Goal: Task Accomplishment & Management: Use online tool/utility

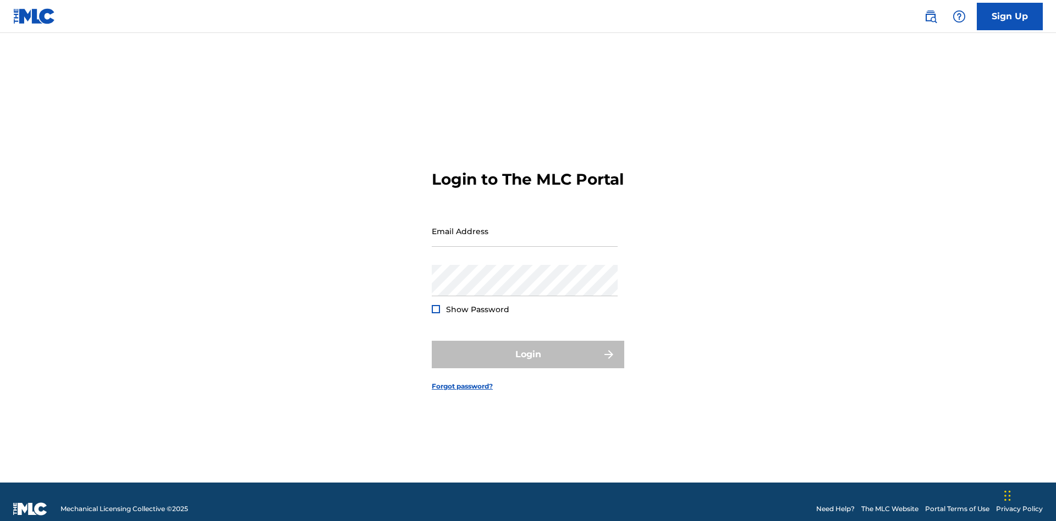
scroll to position [14, 0]
click at [524, 226] on input "Email Address" at bounding box center [525, 231] width 186 height 31
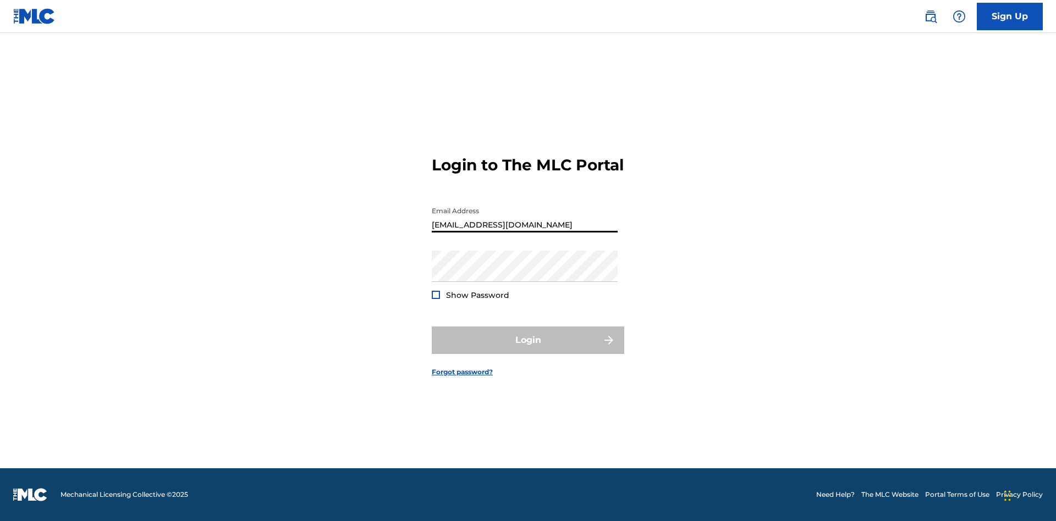
type input "[EMAIL_ADDRESS][DOMAIN_NAME]"
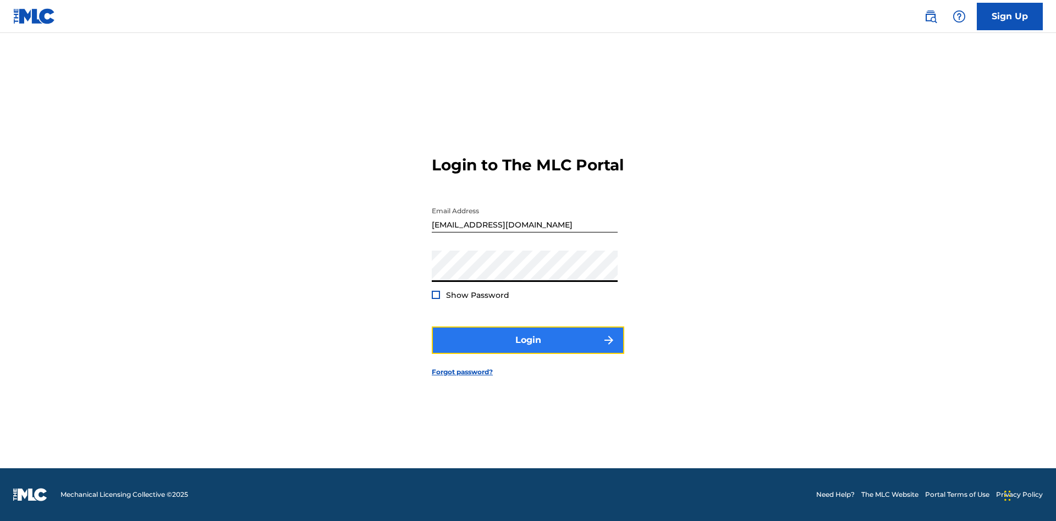
click at [528, 350] on button "Login" at bounding box center [528, 340] width 192 height 27
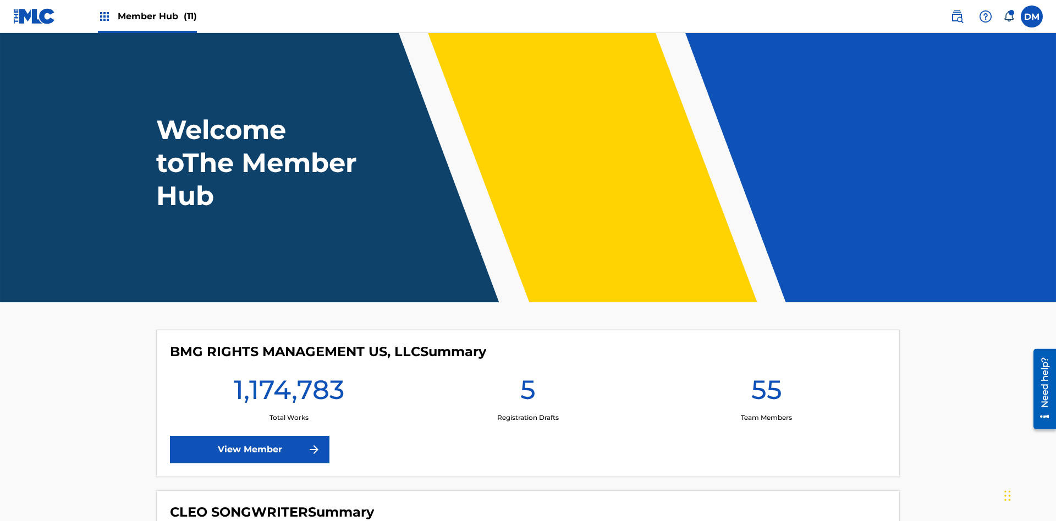
scroll to position [47, 0]
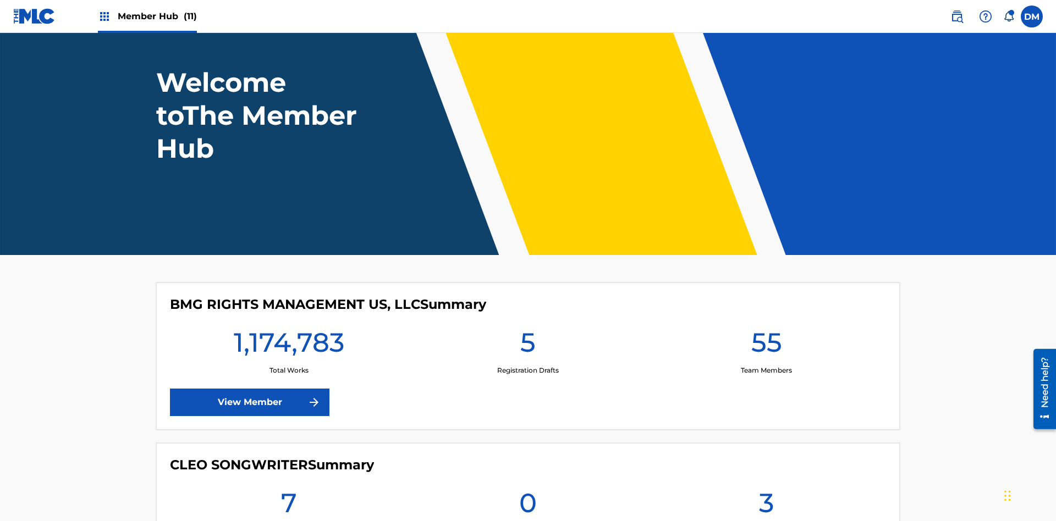
click at [157, 16] on span "Member Hub (11)" at bounding box center [157, 16] width 79 height 13
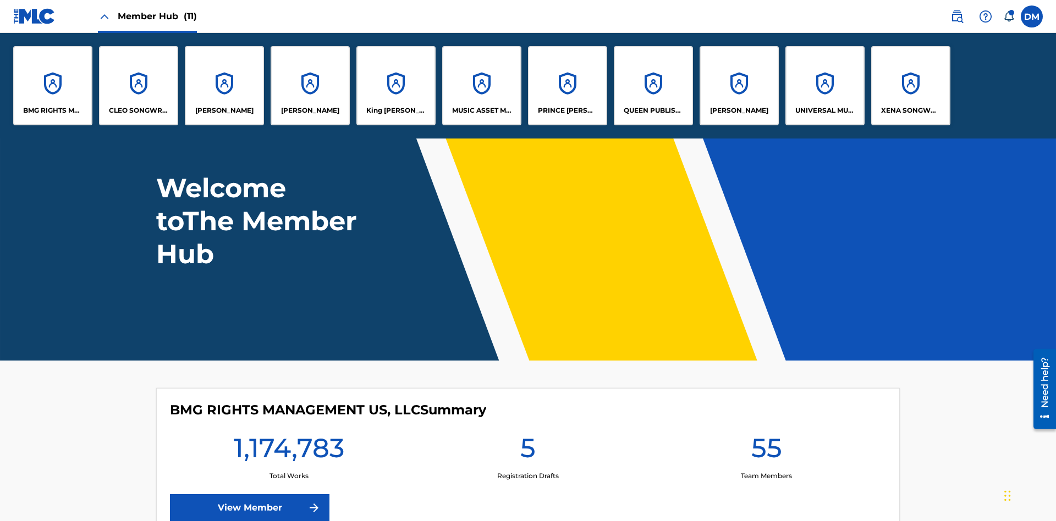
scroll to position [0, 0]
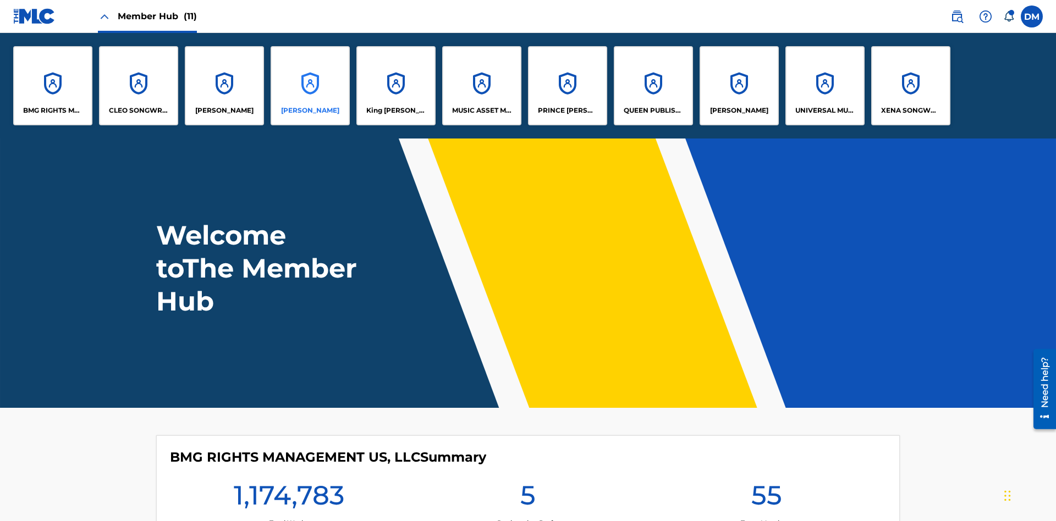
click at [310, 110] on p "[PERSON_NAME]" at bounding box center [310, 111] width 58 height 10
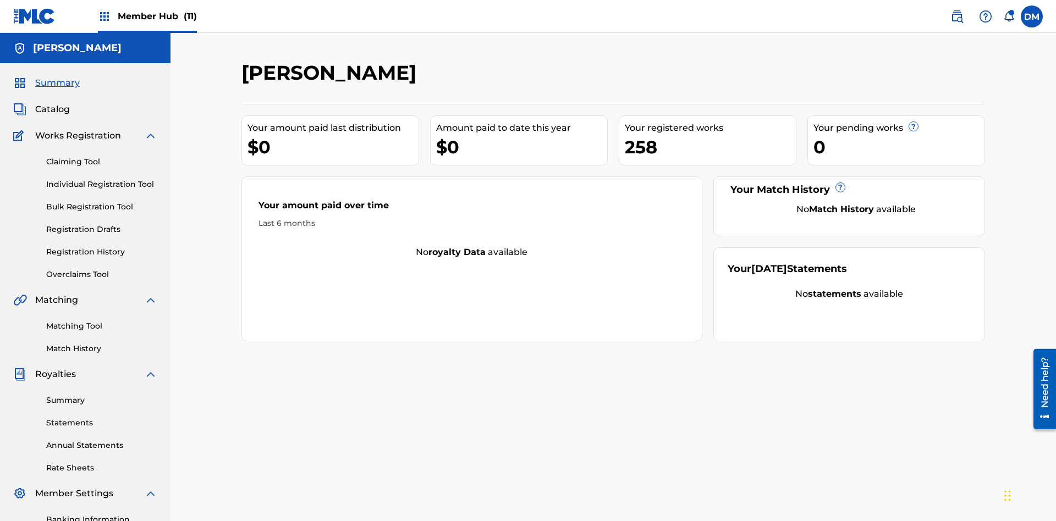
scroll to position [161, 0]
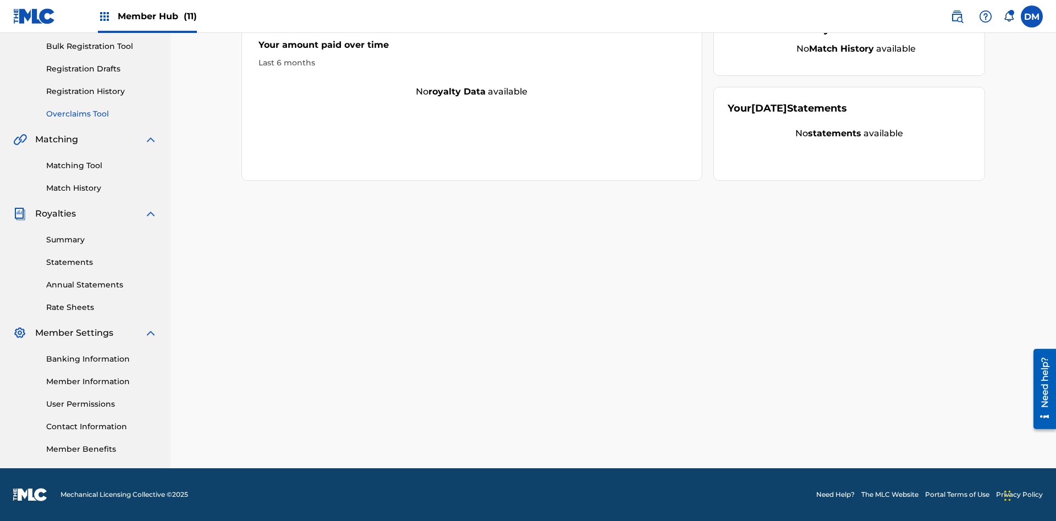
click at [102, 114] on link "Overclaims Tool" at bounding box center [101, 114] width 111 height 12
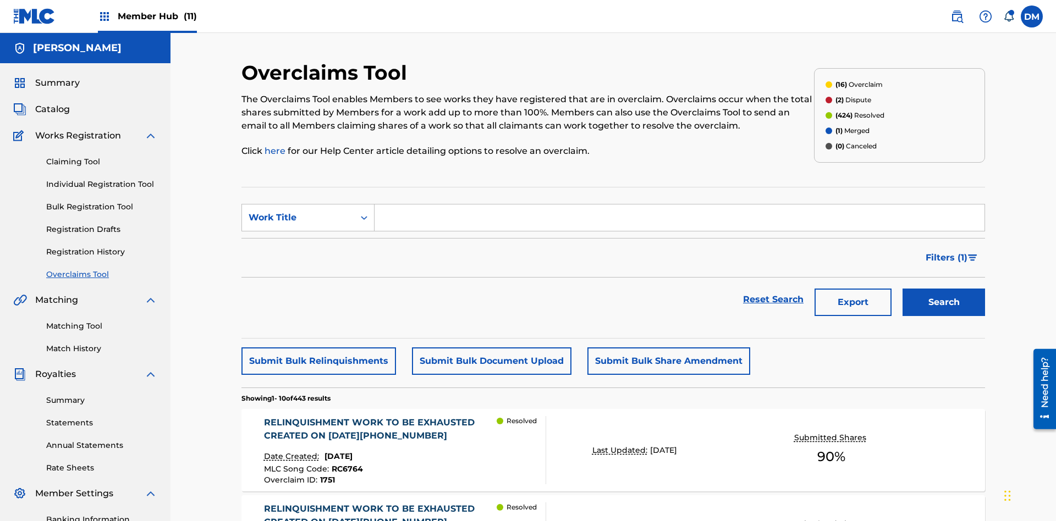
scroll to position [141, 0]
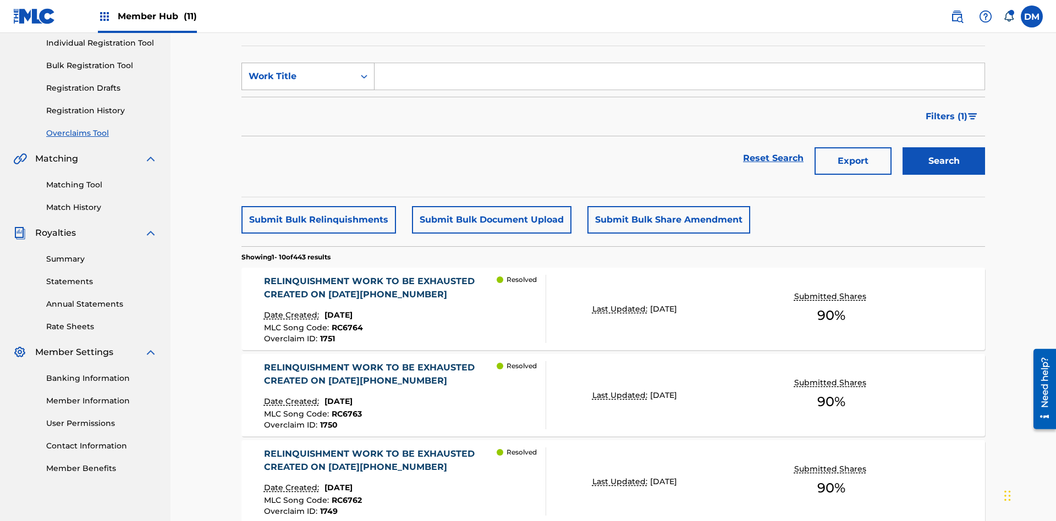
click at [298, 76] on div "Work Title" at bounding box center [297, 76] width 99 height 13
click at [308, 131] on div "Overclaim ID" at bounding box center [308, 131] width 132 height 27
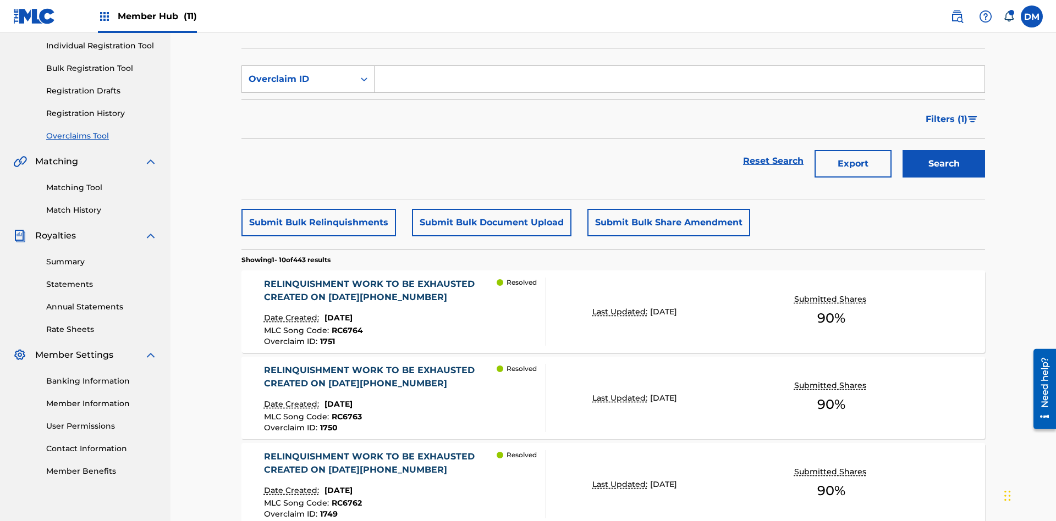
click at [679, 79] on input "Search Form" at bounding box center [679, 79] width 610 height 26
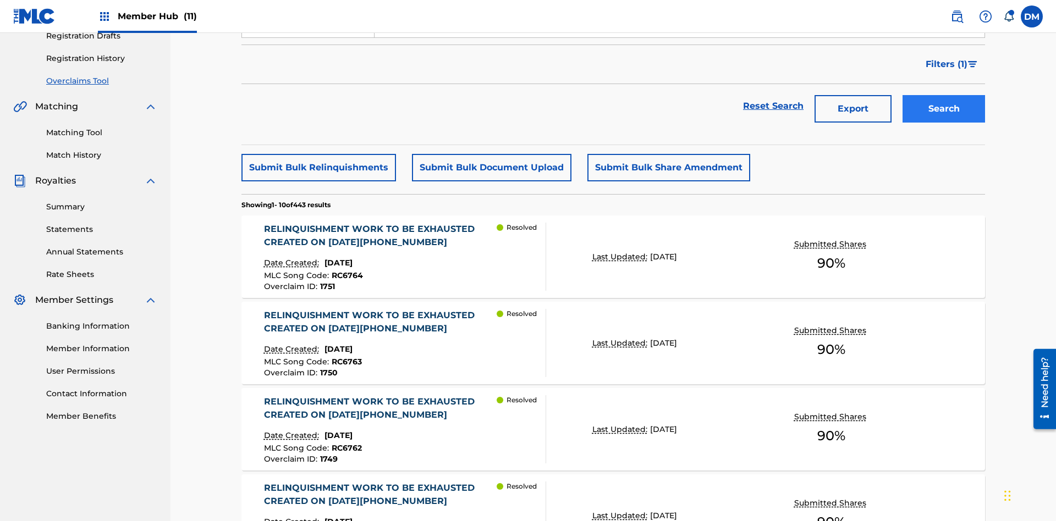
type input "1439"
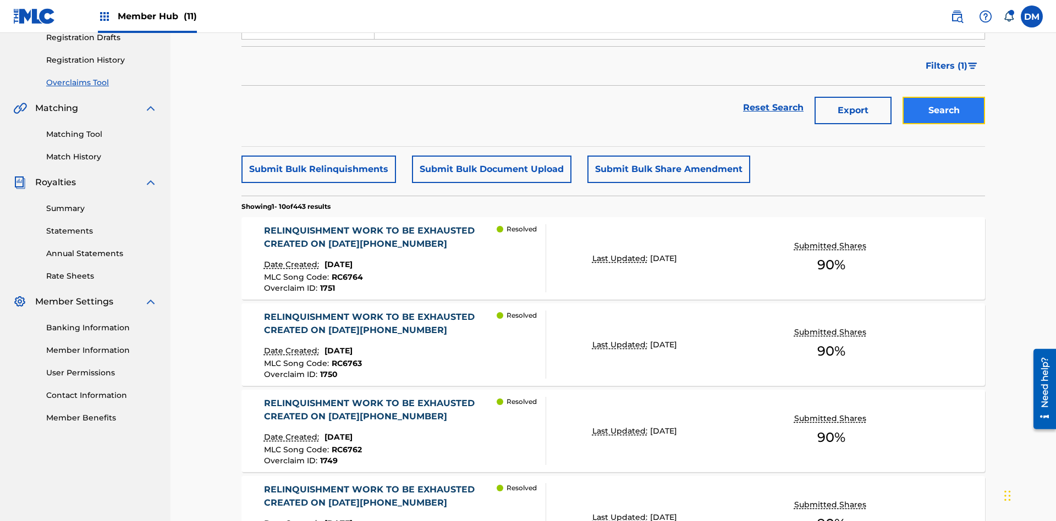
click at [943, 97] on button "Search" at bounding box center [943, 110] width 82 height 27
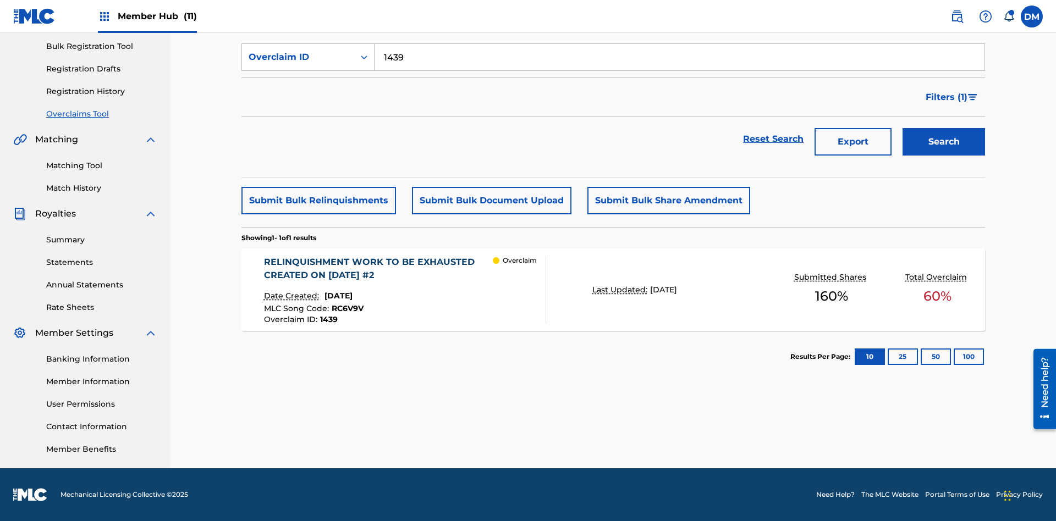
click at [378, 269] on div "RELINQUISHMENT WORK TO BE EXHAUSTED CREATED ON [DATE] #2" at bounding box center [378, 269] width 229 height 26
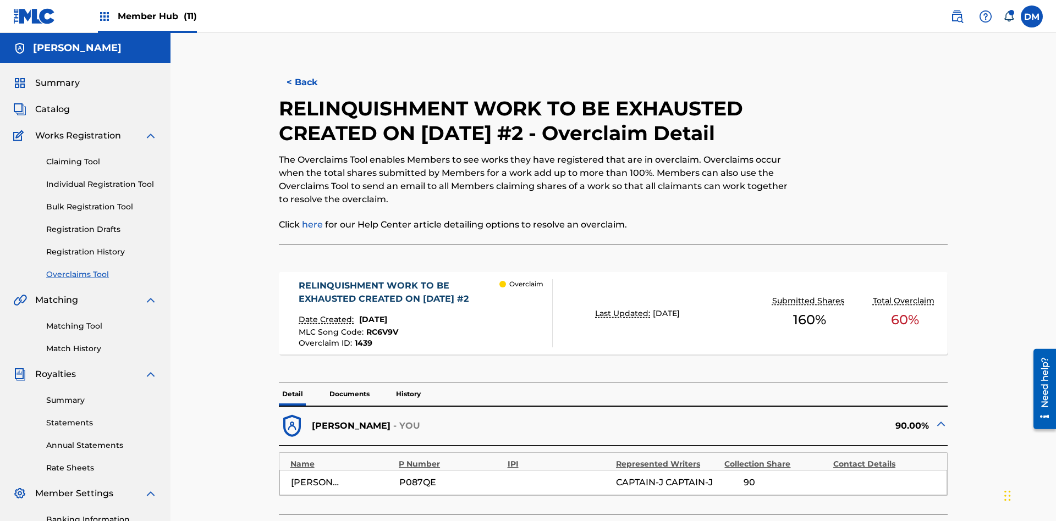
click at [349, 383] on p "Documents" at bounding box center [349, 394] width 47 height 23
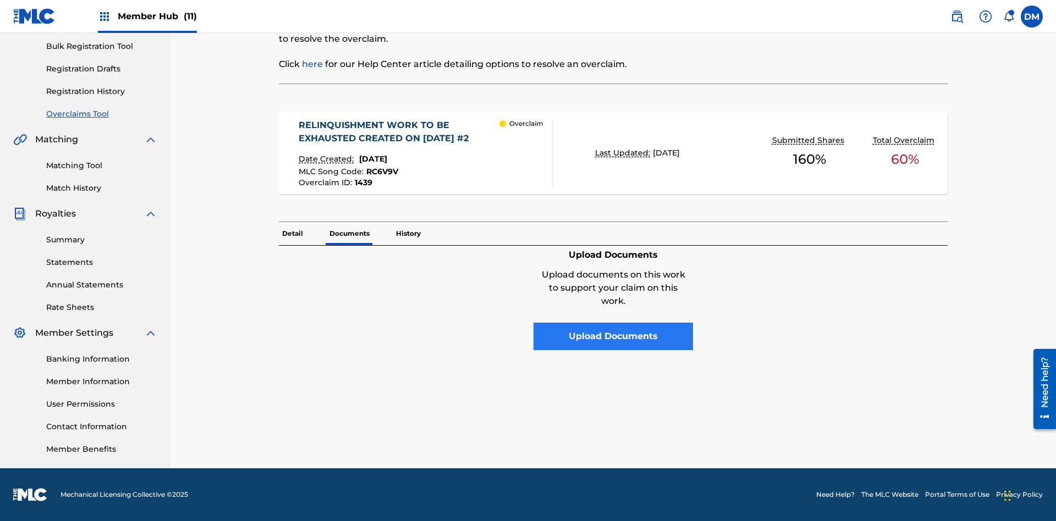
click at [613, 336] on button "Upload Documents" at bounding box center [612, 336] width 159 height 27
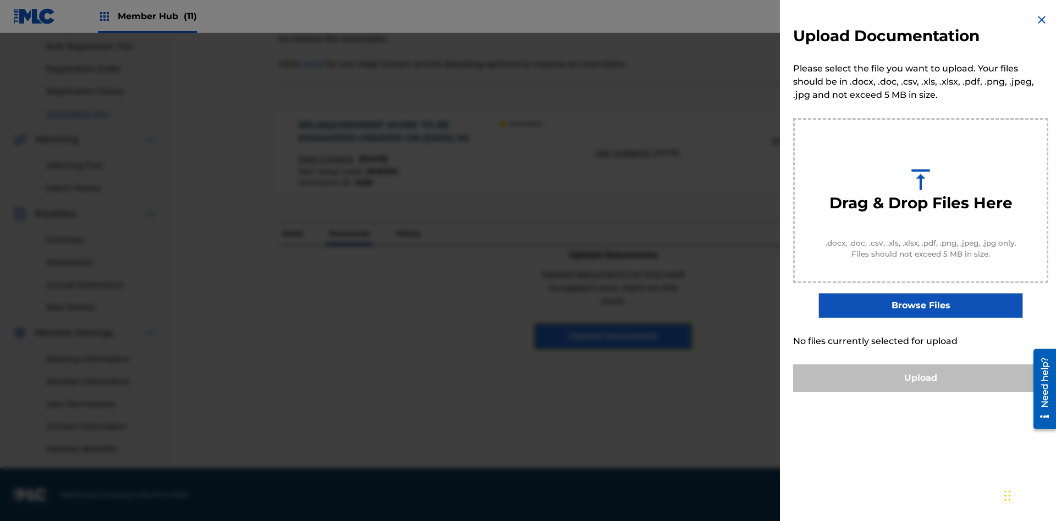
scroll to position [121, 0]
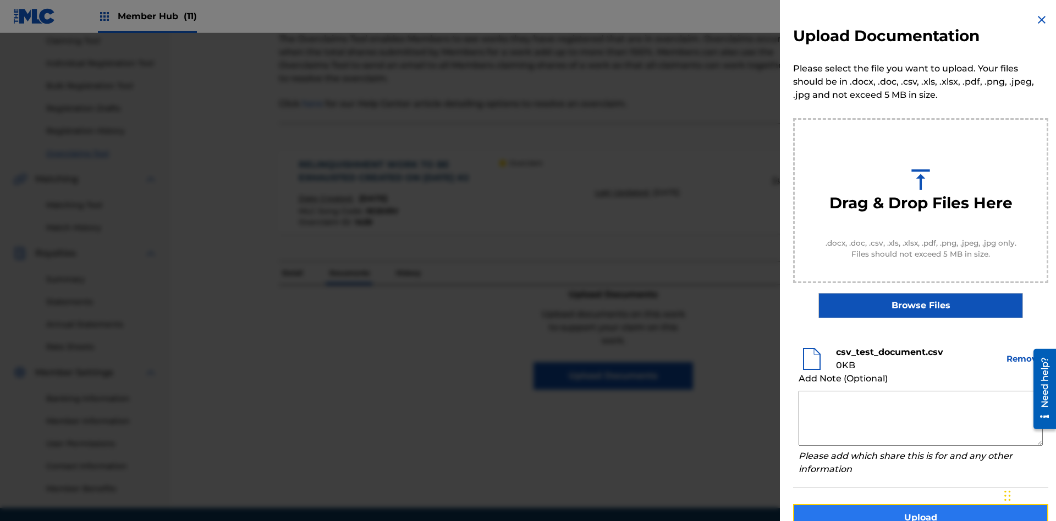
click at [920, 504] on button "Upload" at bounding box center [920, 517] width 255 height 27
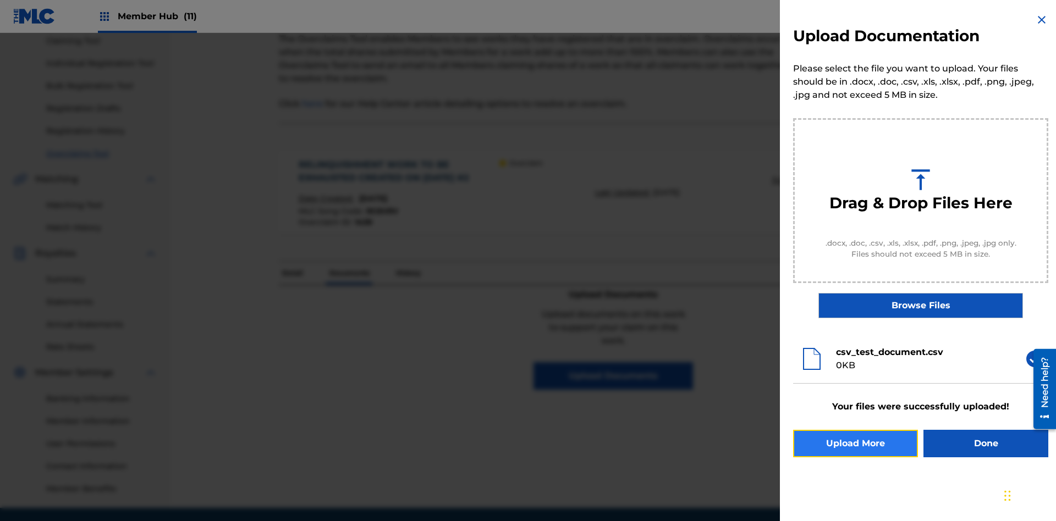
click at [855, 444] on button "Upload More" at bounding box center [855, 443] width 125 height 27
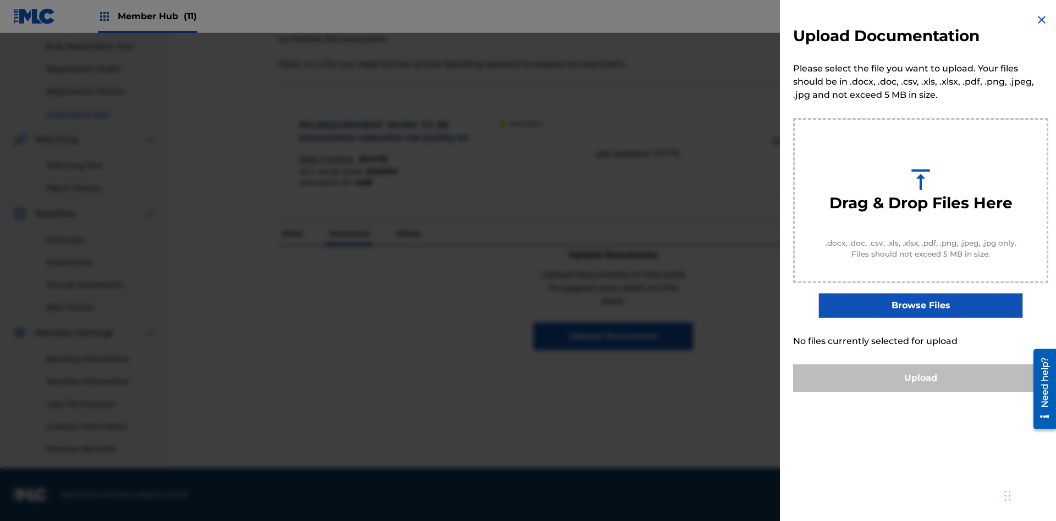
scroll to position [0, 0]
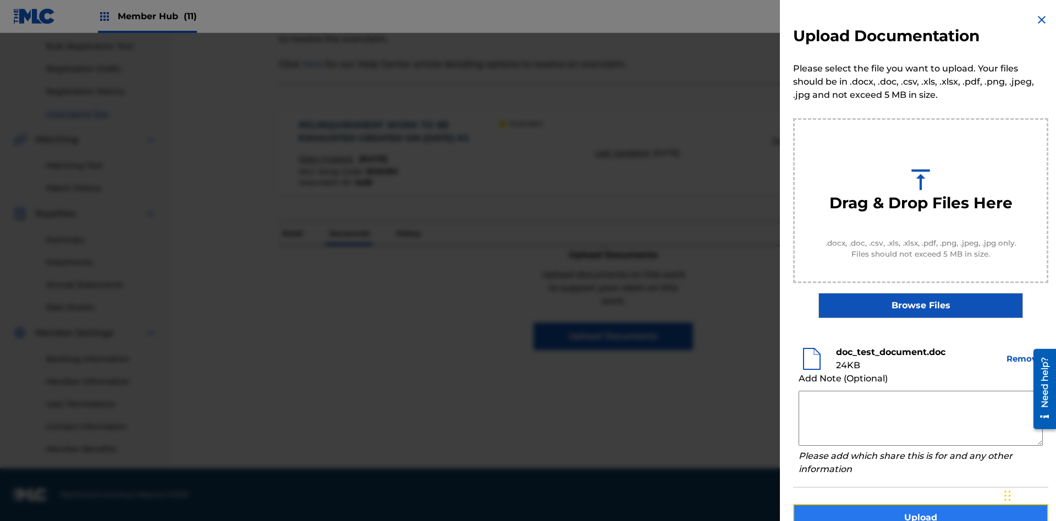
click at [920, 504] on button "Upload" at bounding box center [920, 517] width 255 height 27
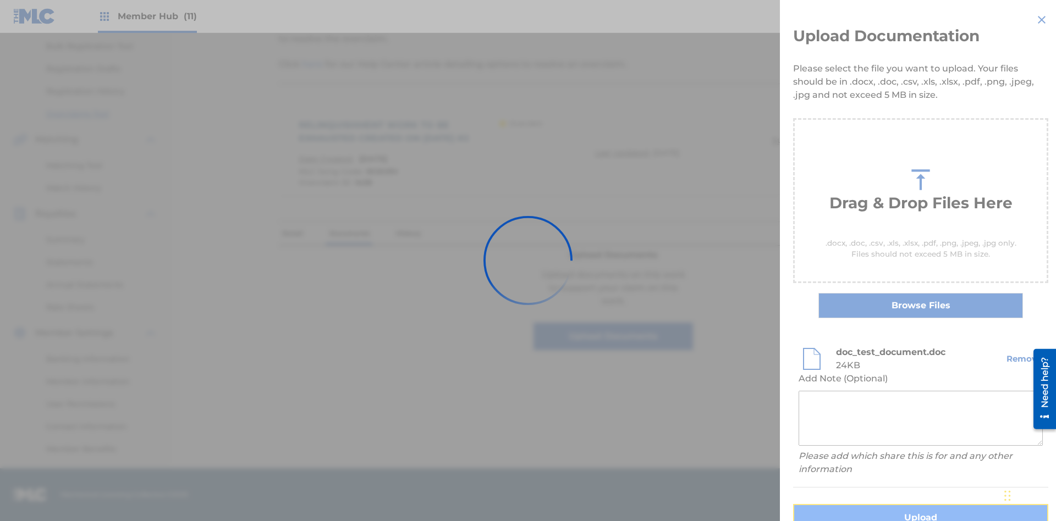
click at [855, 504] on button "Upload" at bounding box center [920, 517] width 255 height 27
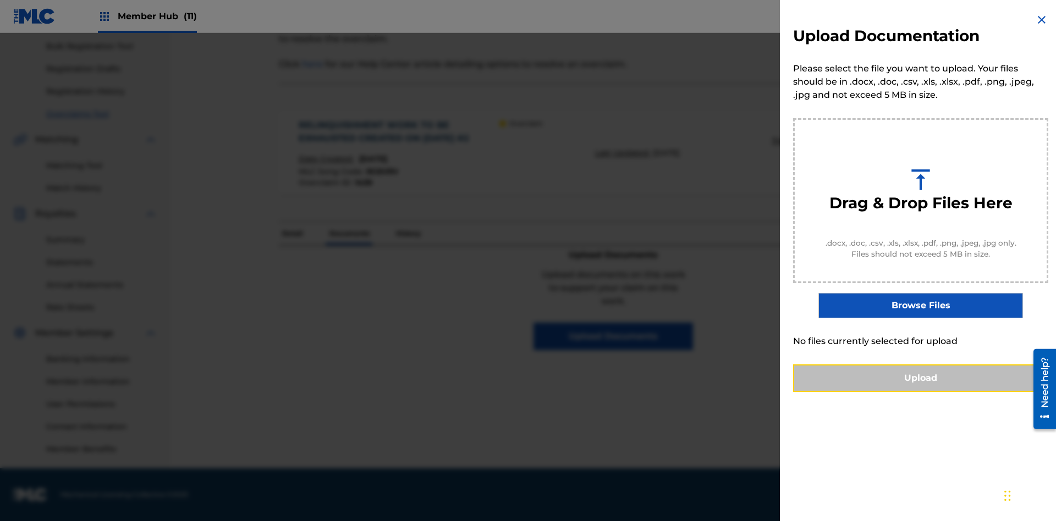
click at [920, 392] on button "Upload" at bounding box center [920, 377] width 255 height 27
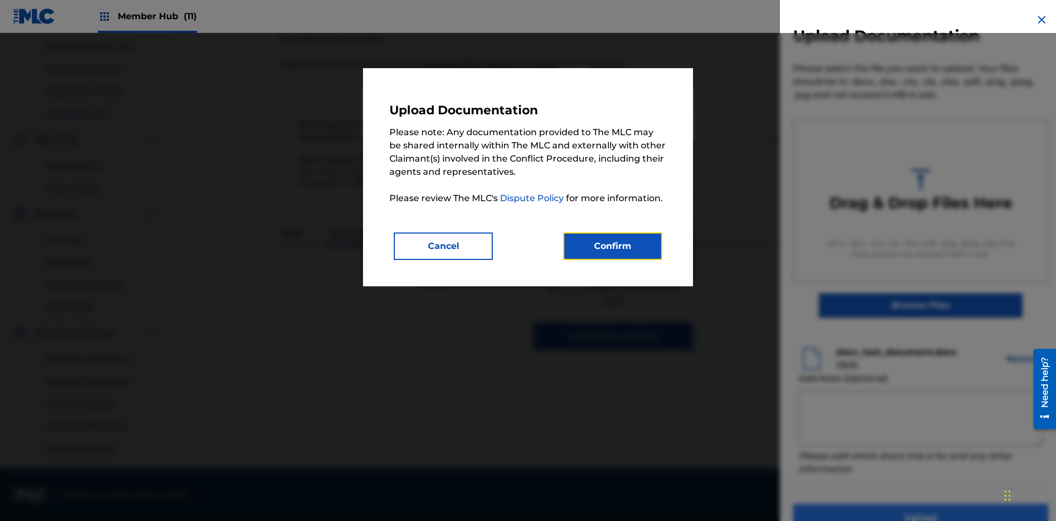
click at [612, 246] on button "Confirm" at bounding box center [612, 246] width 99 height 27
click at [855, 504] on button "Upload" at bounding box center [920, 517] width 255 height 27
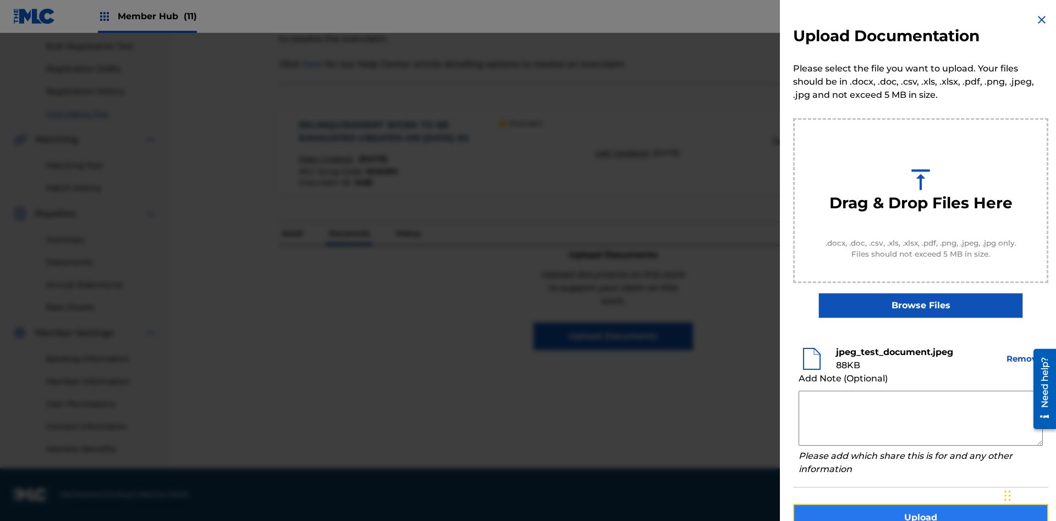
click at [920, 504] on button "Upload" at bounding box center [920, 517] width 255 height 27
click at [855, 504] on button "Upload" at bounding box center [920, 517] width 255 height 27
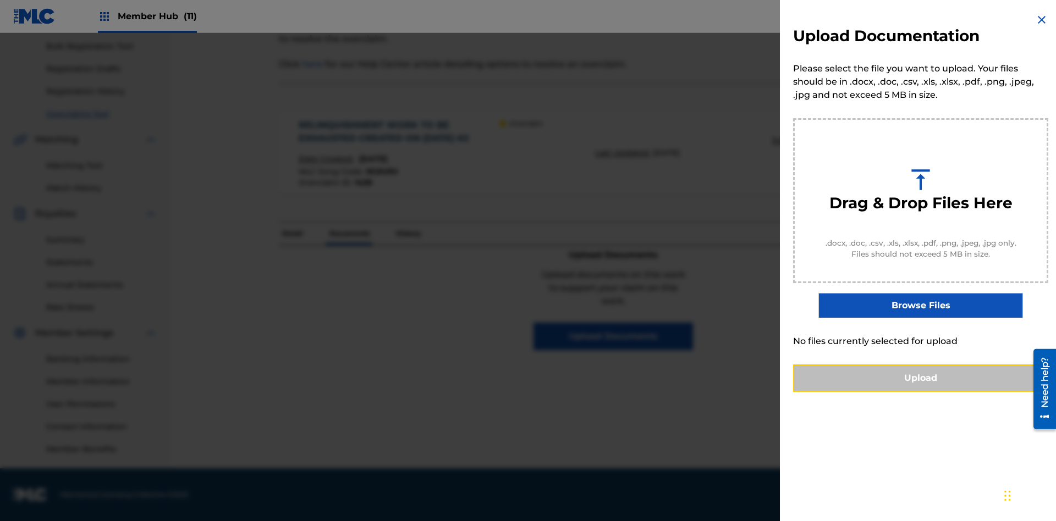
click at [920, 392] on button "Upload" at bounding box center [920, 377] width 255 height 27
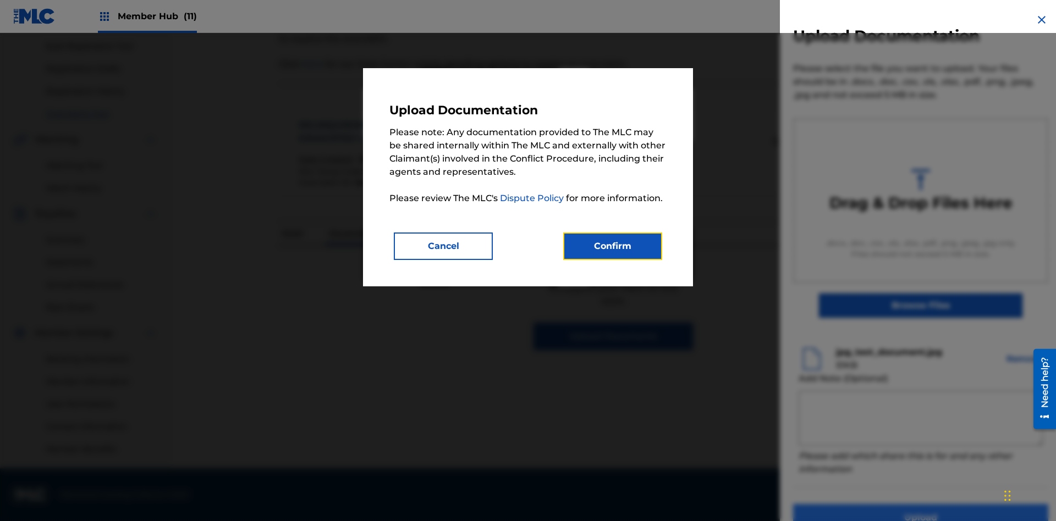
click at [612, 246] on button "Confirm" at bounding box center [612, 246] width 99 height 27
click at [855, 504] on button "Upload" at bounding box center [920, 517] width 255 height 27
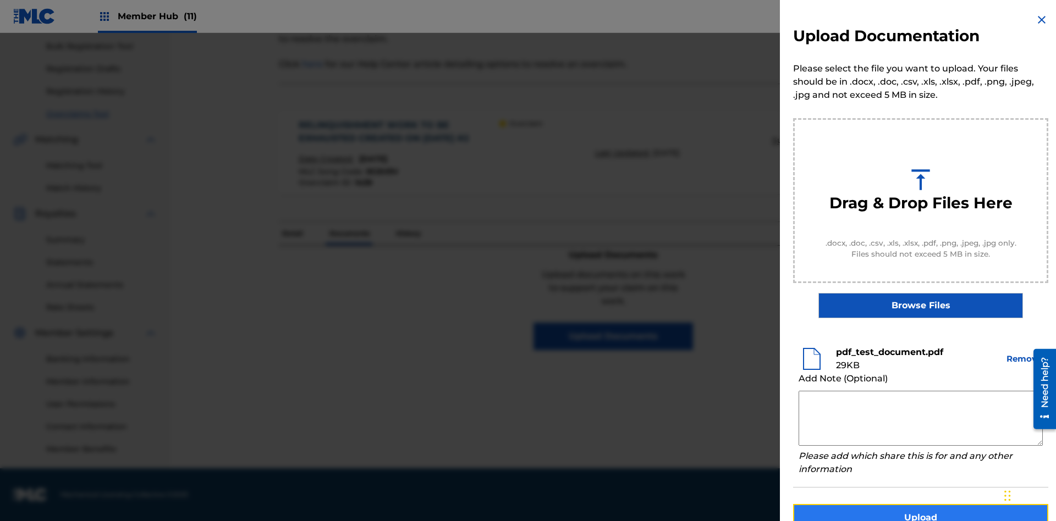
click at [920, 504] on button "Upload" at bounding box center [920, 517] width 255 height 27
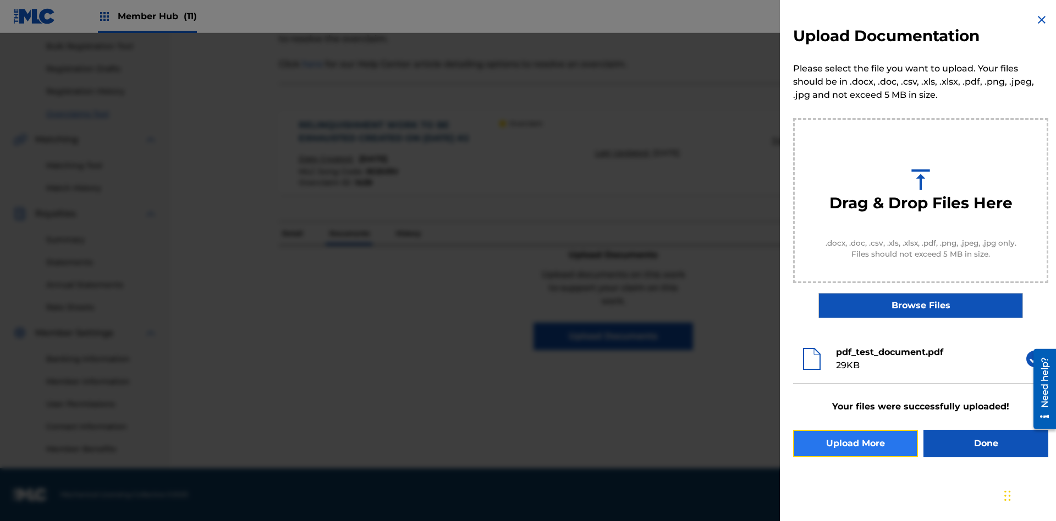
click at [855, 444] on button "Upload More" at bounding box center [855, 443] width 125 height 27
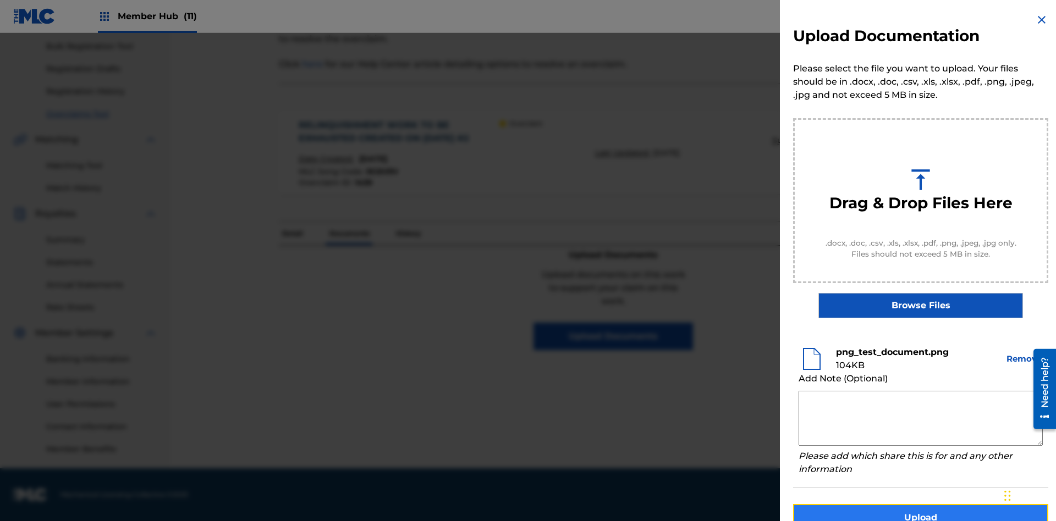
click at [920, 504] on button "Upload" at bounding box center [920, 517] width 255 height 27
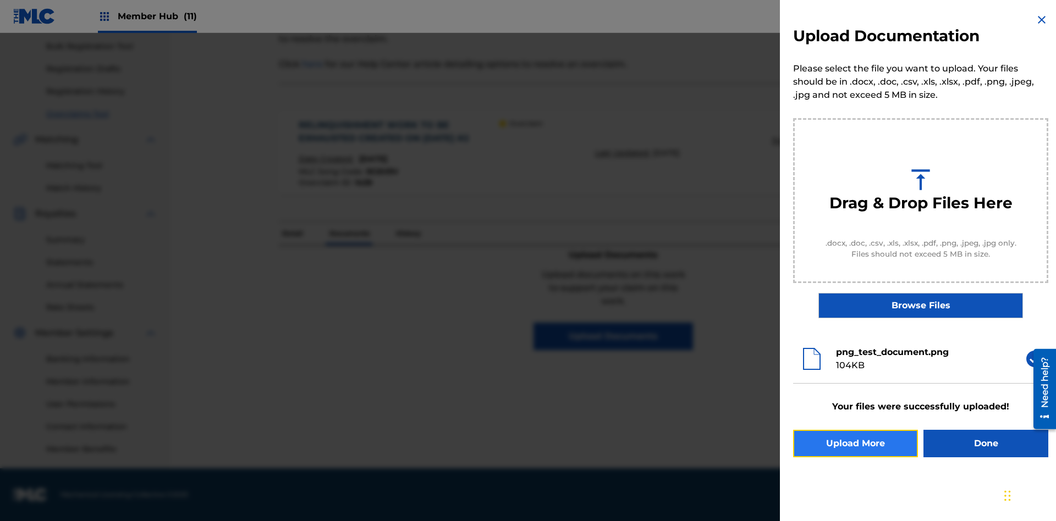
click at [855, 444] on button "Upload More" at bounding box center [855, 443] width 125 height 27
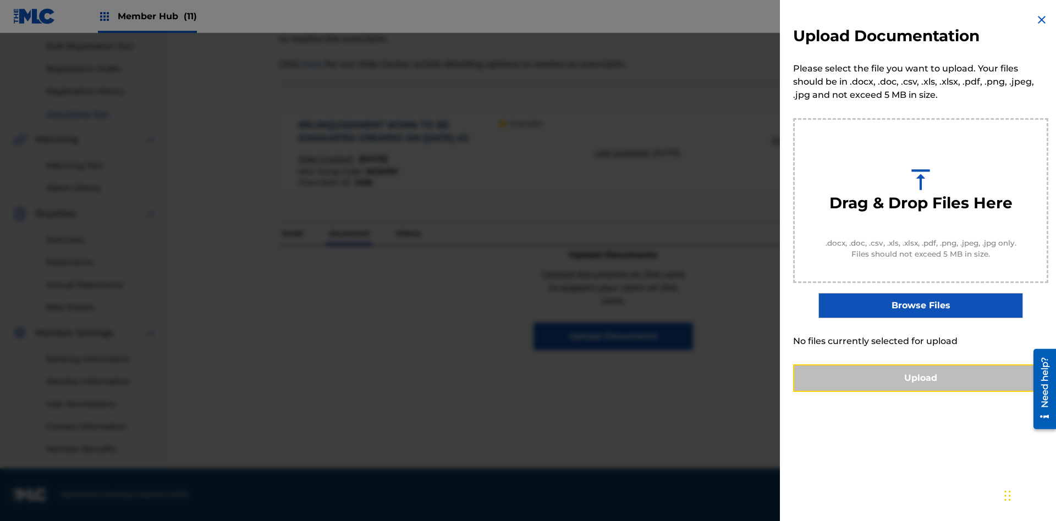
click at [920, 392] on button "Upload" at bounding box center [920, 377] width 255 height 27
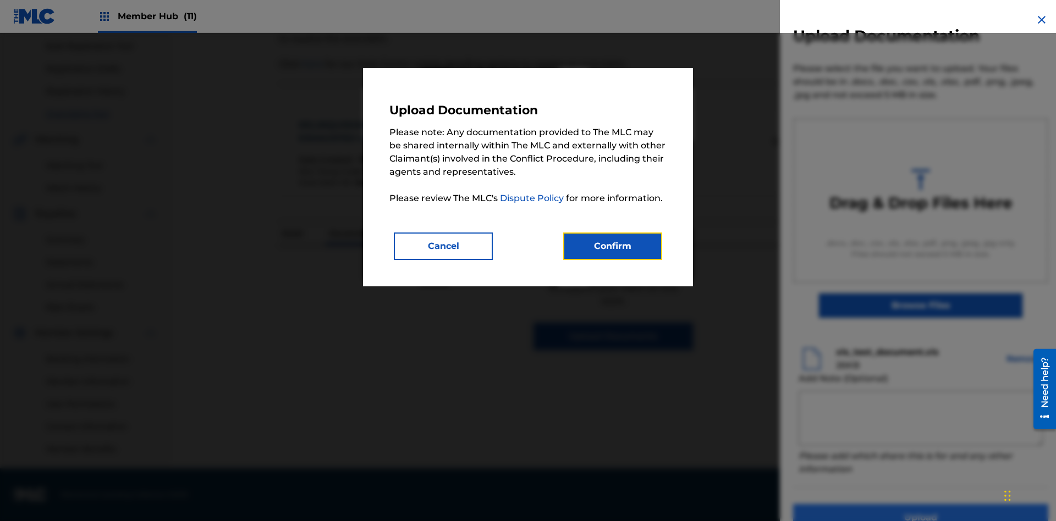
click at [612, 246] on button "Confirm" at bounding box center [612, 246] width 99 height 27
click at [855, 504] on button "Upload" at bounding box center [920, 517] width 255 height 27
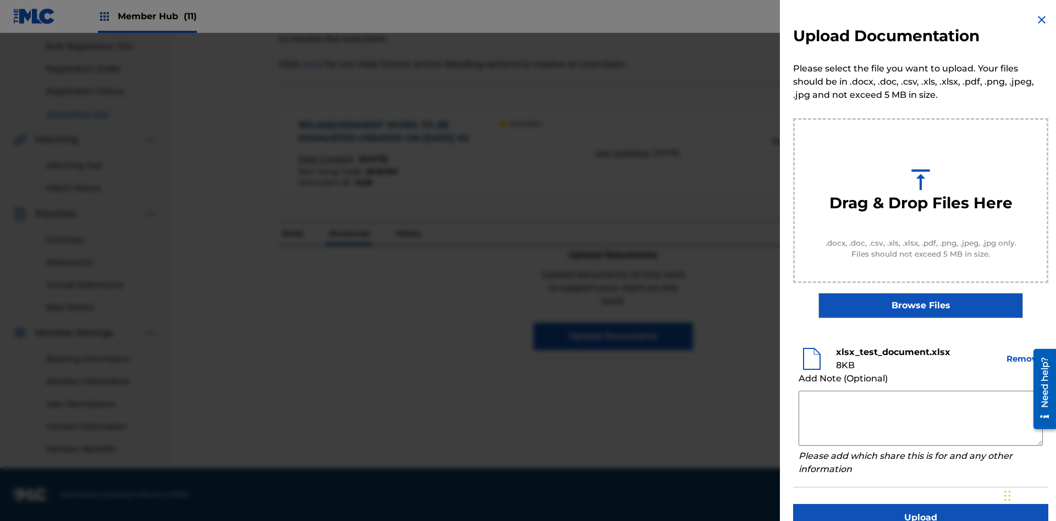
click at [920, 418] on textarea at bounding box center [920, 418] width 244 height 55
click at [920, 504] on button "Upload" at bounding box center [920, 517] width 255 height 27
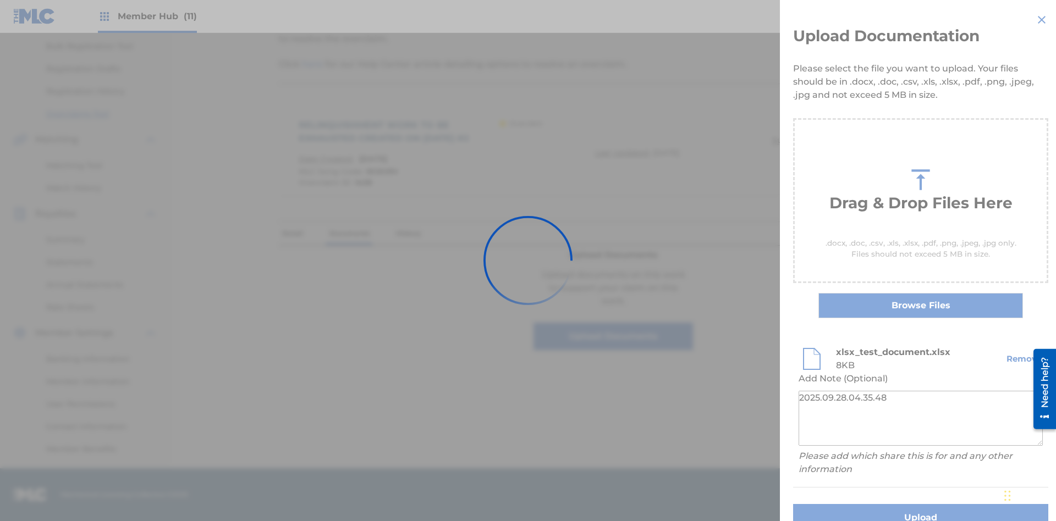
click at [349, 222] on p "Documents" at bounding box center [349, 233] width 47 height 23
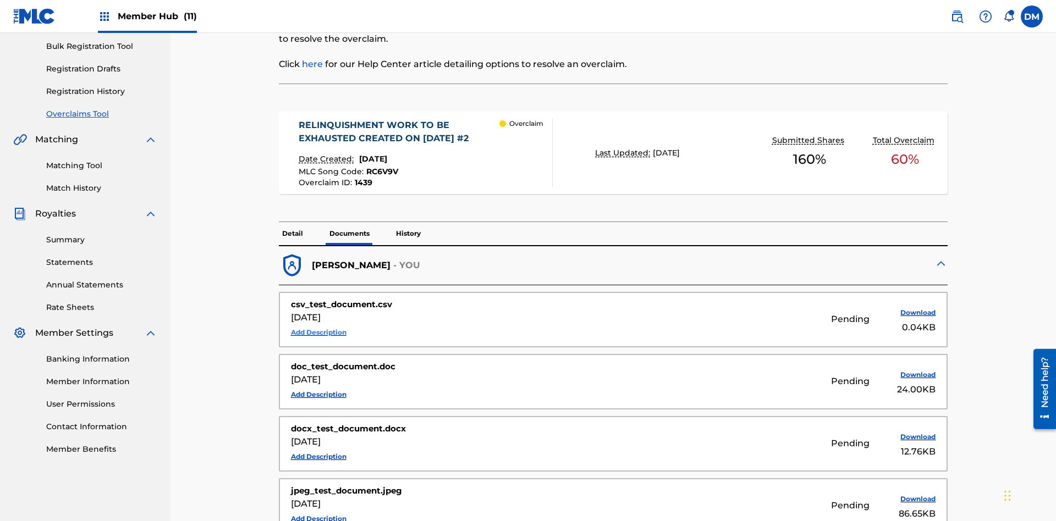
click at [318, 324] on button "Add Description" at bounding box center [319, 332] width 56 height 16
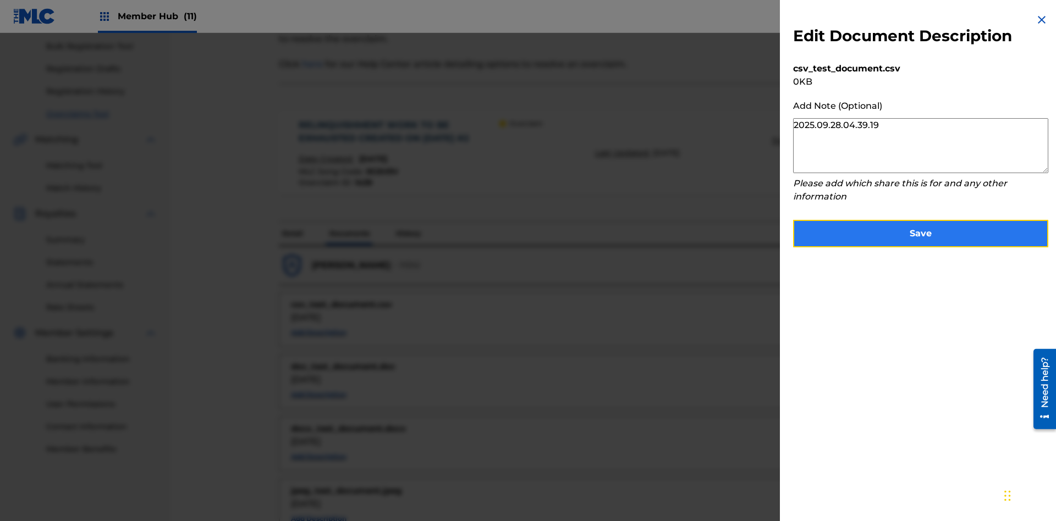
click at [920, 231] on button "Save" at bounding box center [920, 233] width 255 height 27
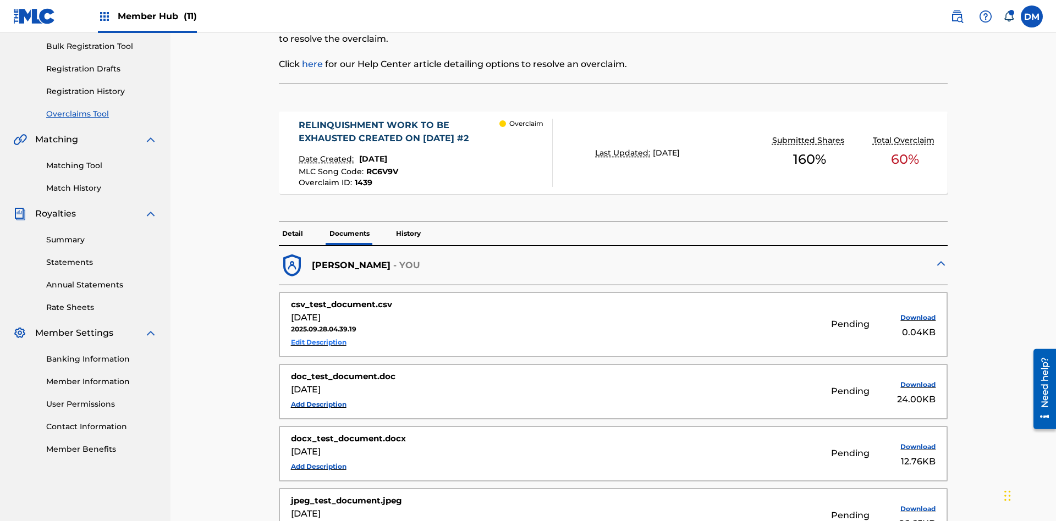
click at [318, 334] on button "Edit Description" at bounding box center [319, 342] width 56 height 16
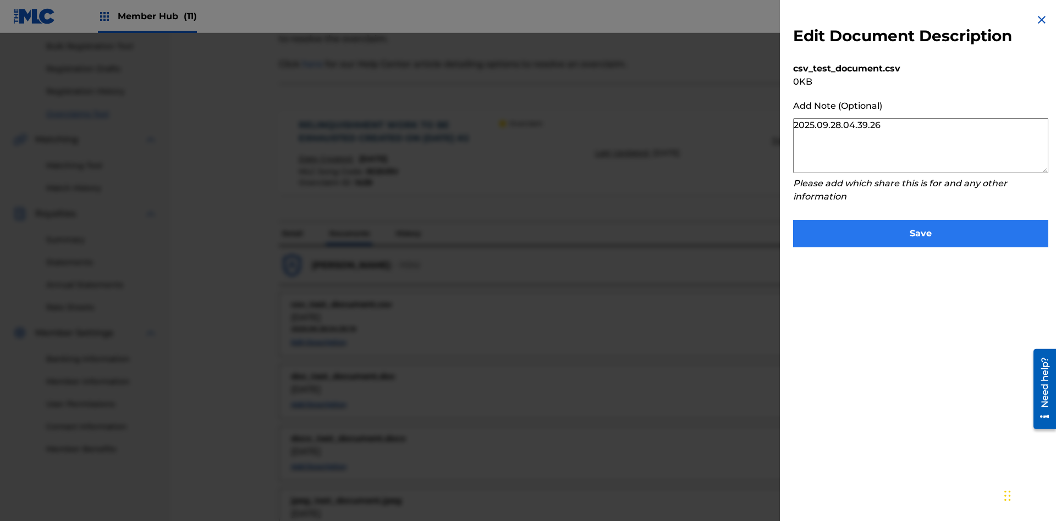
type textarea "2025.09.28.04.39.26"
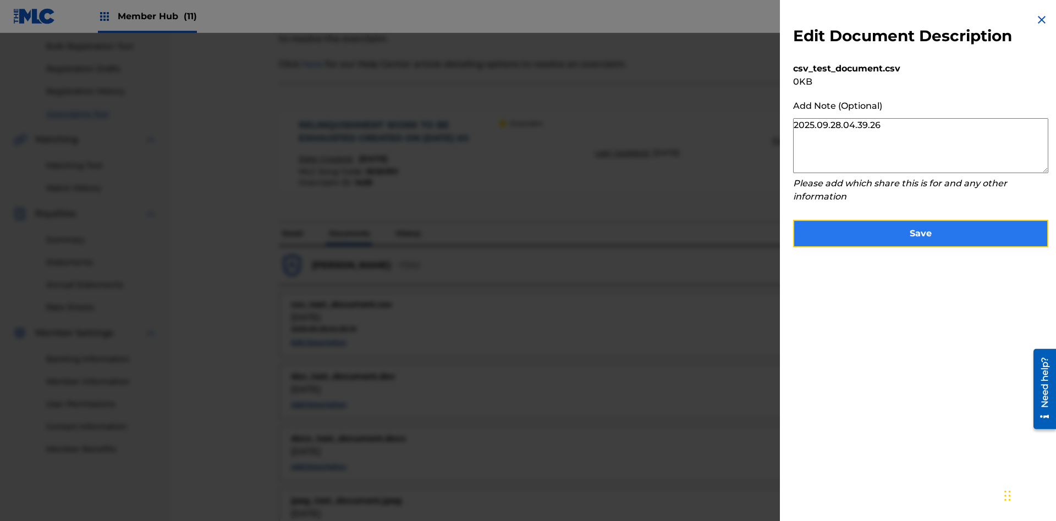
click at [920, 231] on button "Save" at bounding box center [920, 233] width 255 height 27
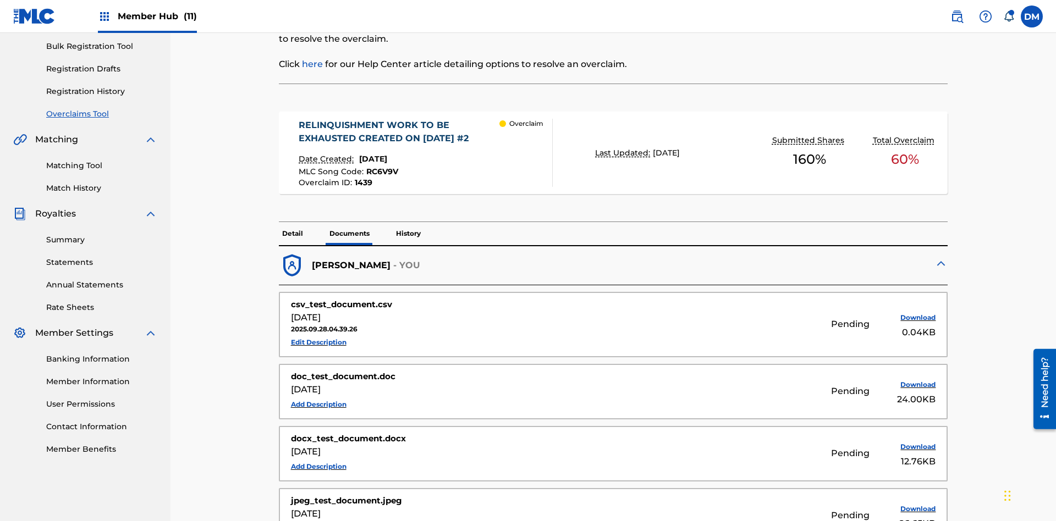
click at [407, 222] on p "History" at bounding box center [408, 233] width 31 height 23
